Goal: Entertainment & Leisure: Consume media (video, audio)

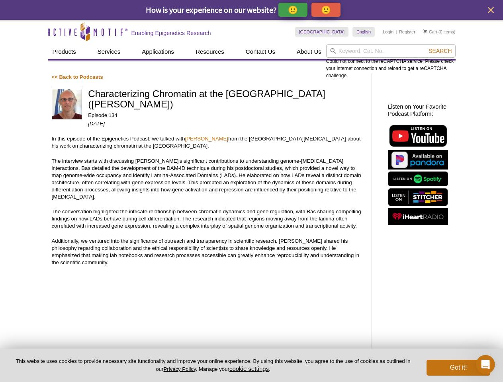
click at [293, 10] on p "🙂" at bounding box center [293, 10] width 10 height 10
click at [490, 10] on icon "close" at bounding box center [491, 10] width 6 height 6
click at [390, 51] on div "Could not connect to the reCAPTCHA service. Please check your internet connecti…" at bounding box center [390, 61] width 129 height 35
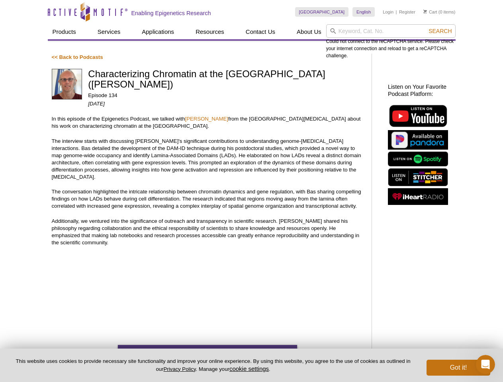
click at [440, 51] on div "Could not connect to the reCAPTCHA service. Please check your internet connecti…" at bounding box center [390, 41] width 129 height 35
click at [250, 369] on button "cookie settings" at bounding box center [248, 368] width 39 height 7
click at [0, 0] on div "Close Cookie Settings This website uses cookies to improve your experience whil…" at bounding box center [0, 0] width 0 height 0
click at [485, 365] on icon "Open Intercom Messenger" at bounding box center [485, 364] width 13 height 13
